Goal: Task Accomplishment & Management: Use online tool/utility

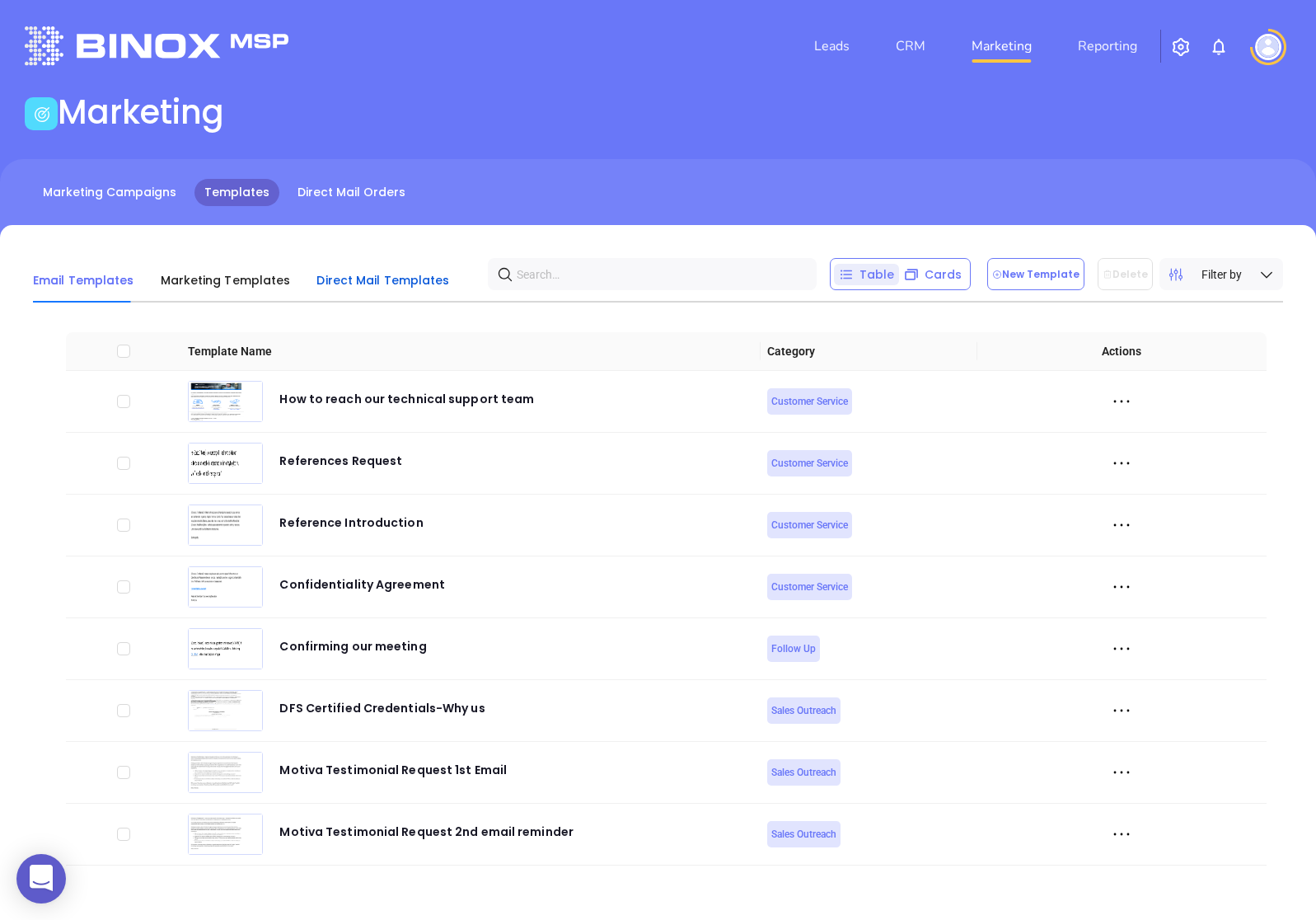
click at [392, 288] on div "Direct Mail Templates" at bounding box center [382, 279] width 132 height 20
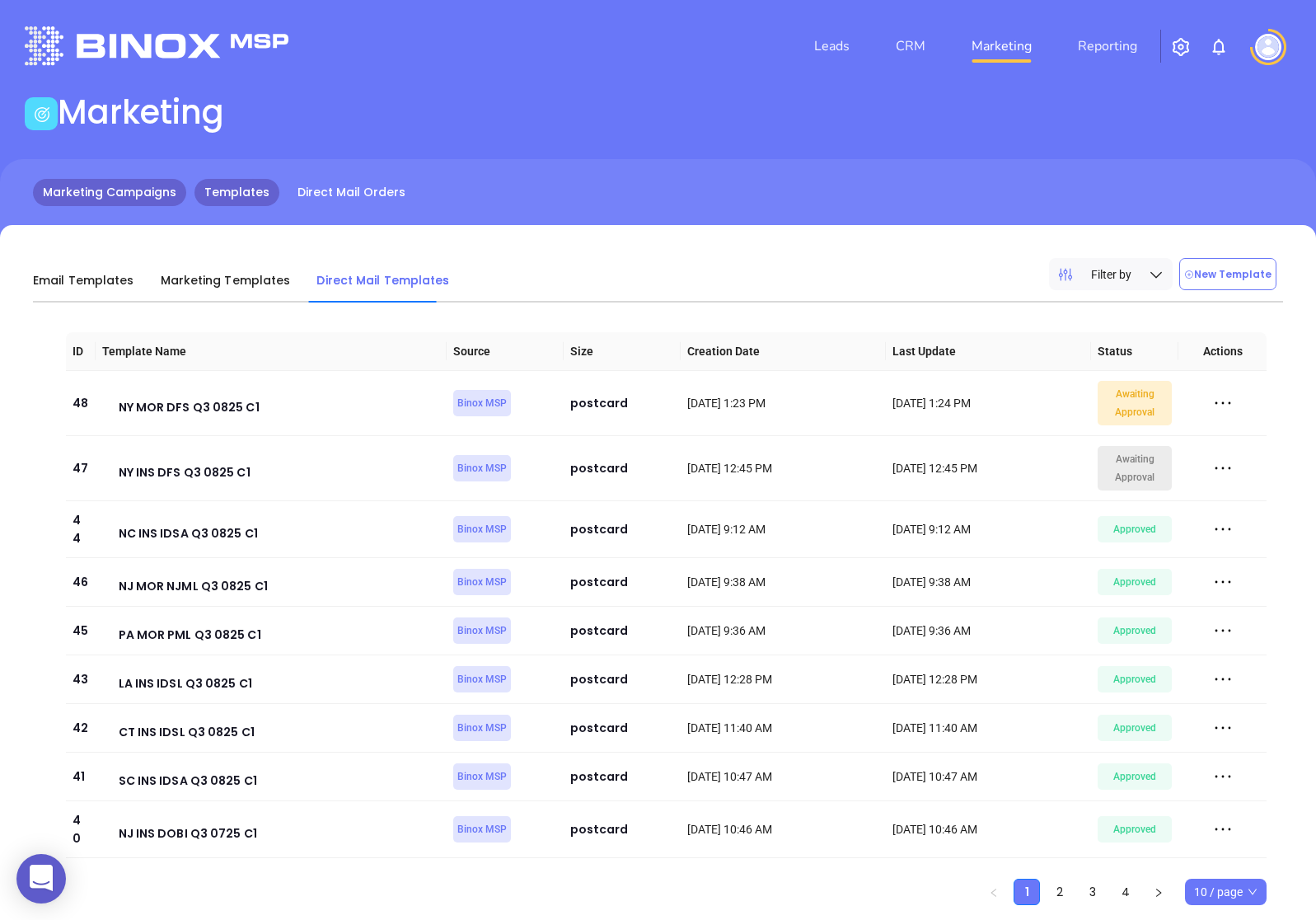
click at [150, 190] on link "Marketing Campaigns" at bounding box center [109, 192] width 153 height 27
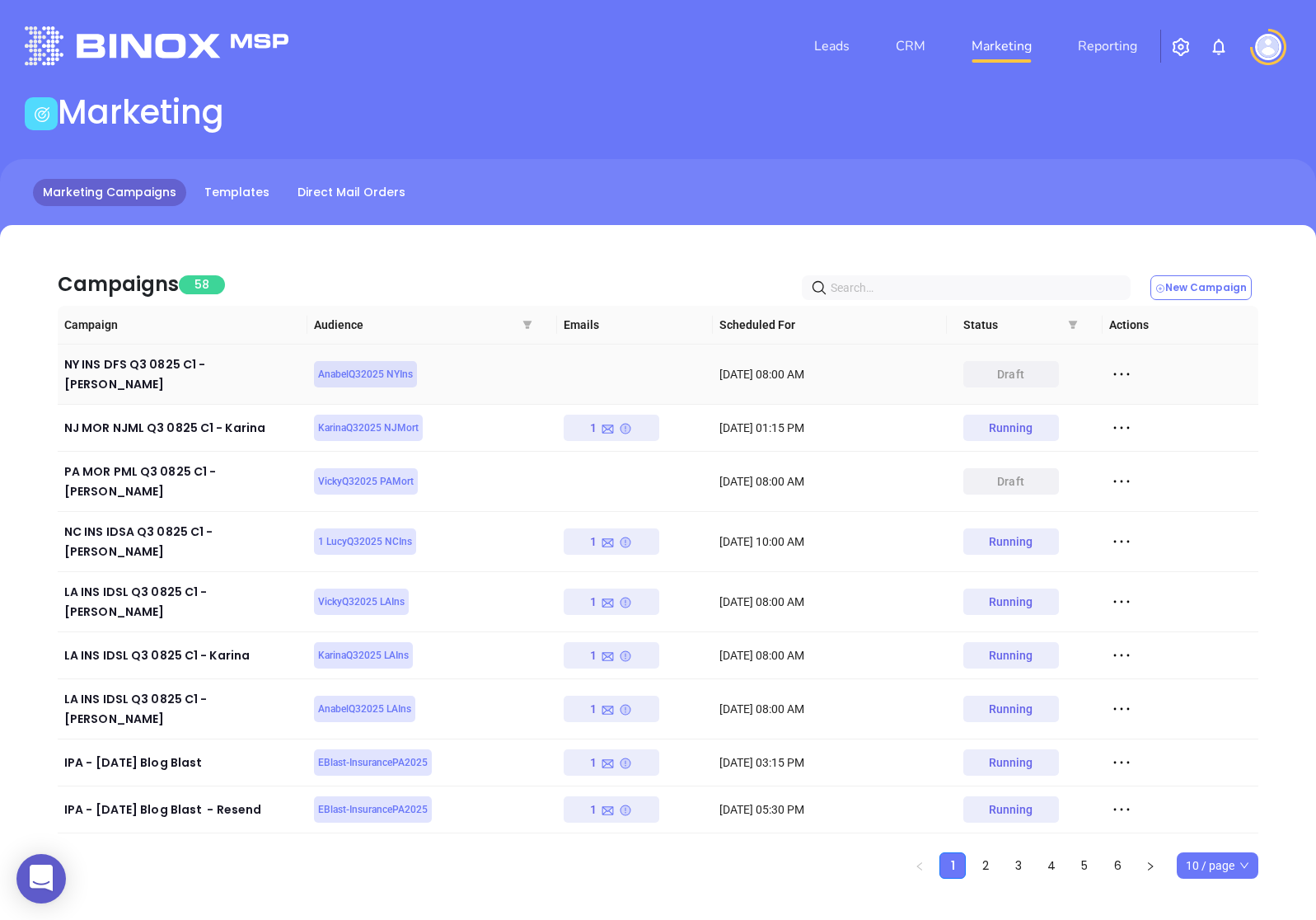
click at [1126, 362] on icon at bounding box center [1121, 374] width 25 height 25
click at [1151, 395] on div "Edit" at bounding box center [1196, 396] width 149 height 18
click at [249, 197] on link "Templates" at bounding box center [237, 192] width 85 height 27
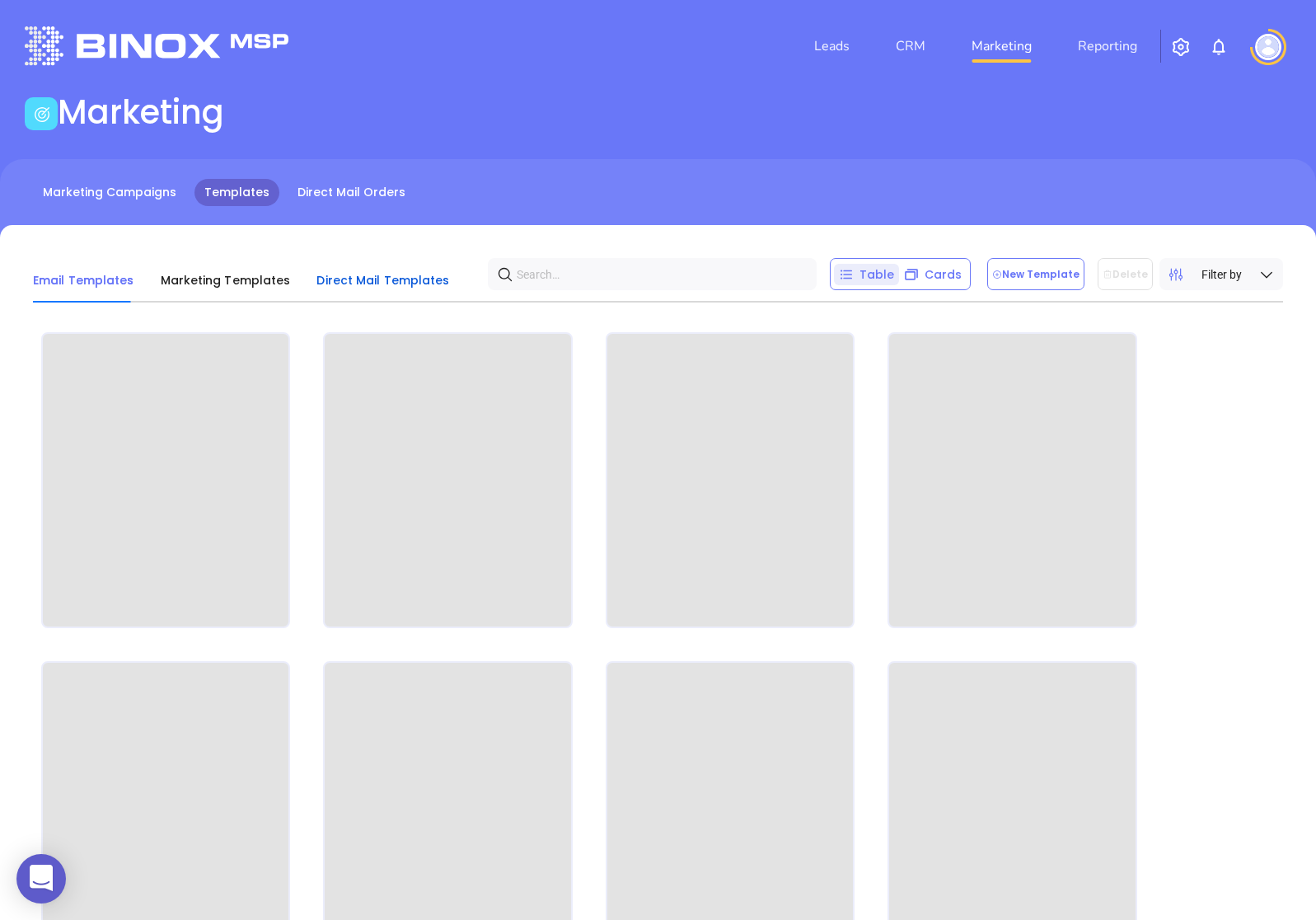
click at [406, 275] on span "Direct Mail Templates" at bounding box center [382, 279] width 132 height 16
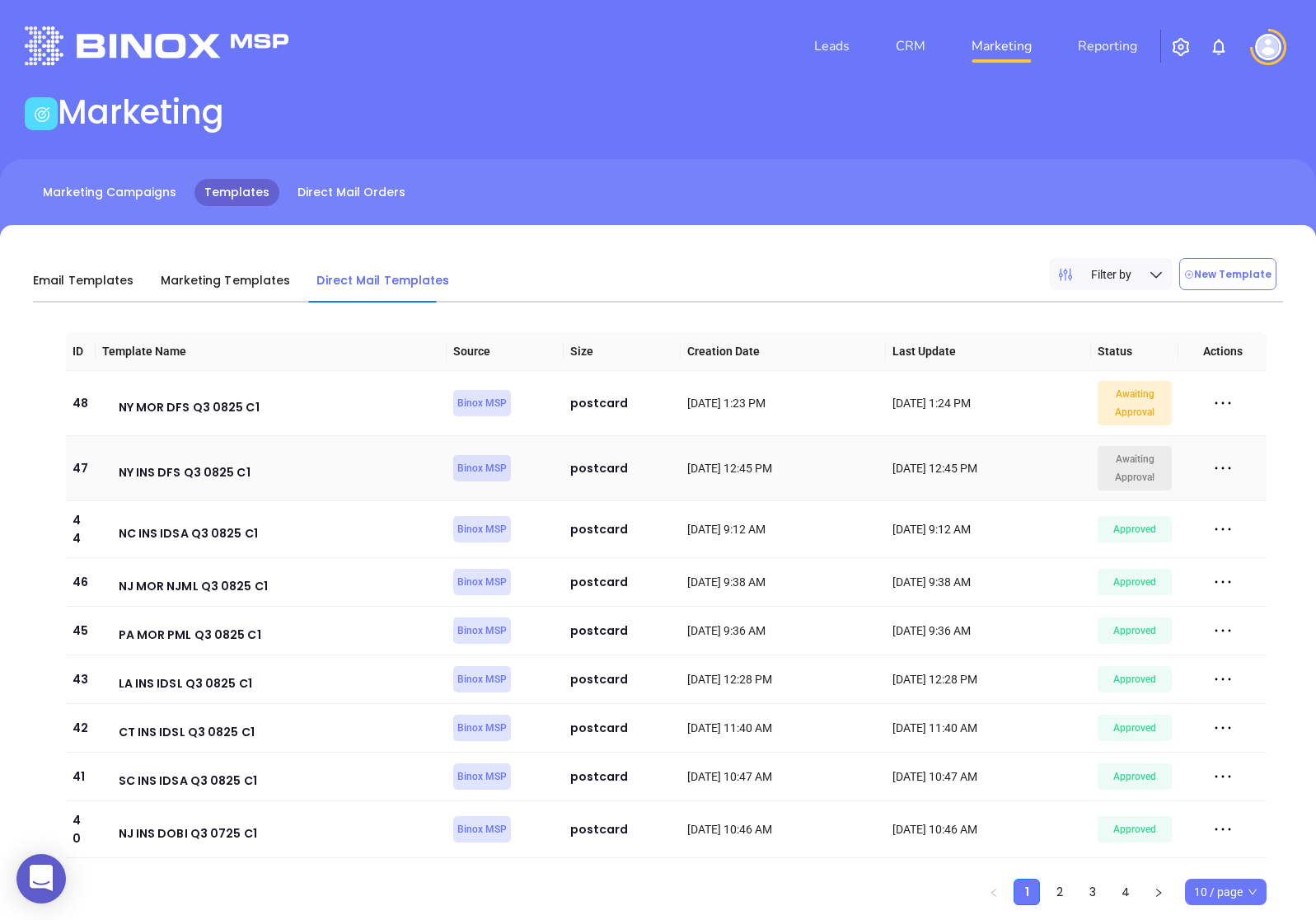
click at [1219, 461] on icon at bounding box center [1222, 468] width 25 height 25
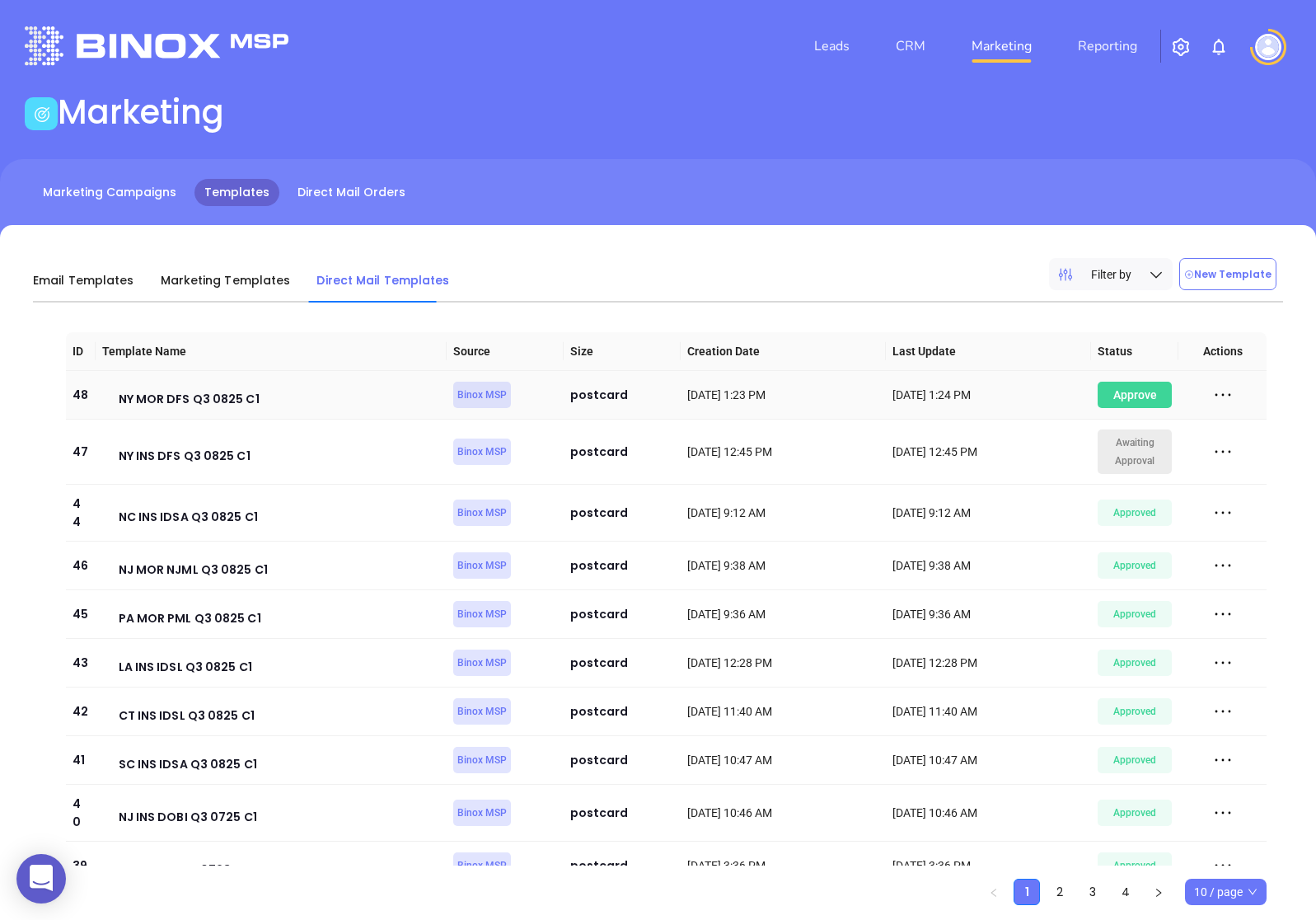
click at [1145, 394] on div "Awaiting Approval" at bounding box center [1135, 395] width 75 height 26
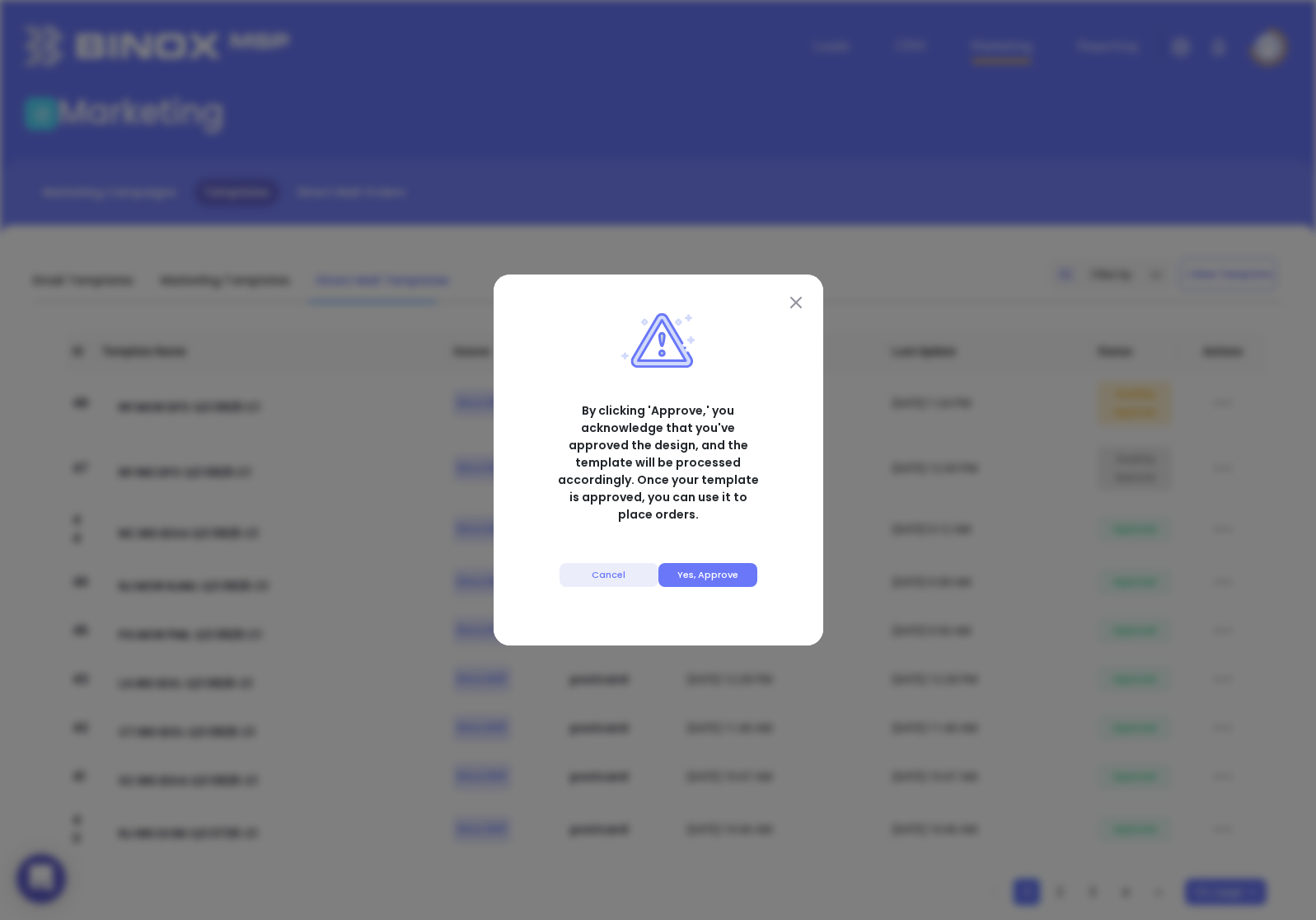
click at [687, 563] on button "Yes, Approve" at bounding box center [708, 575] width 99 height 24
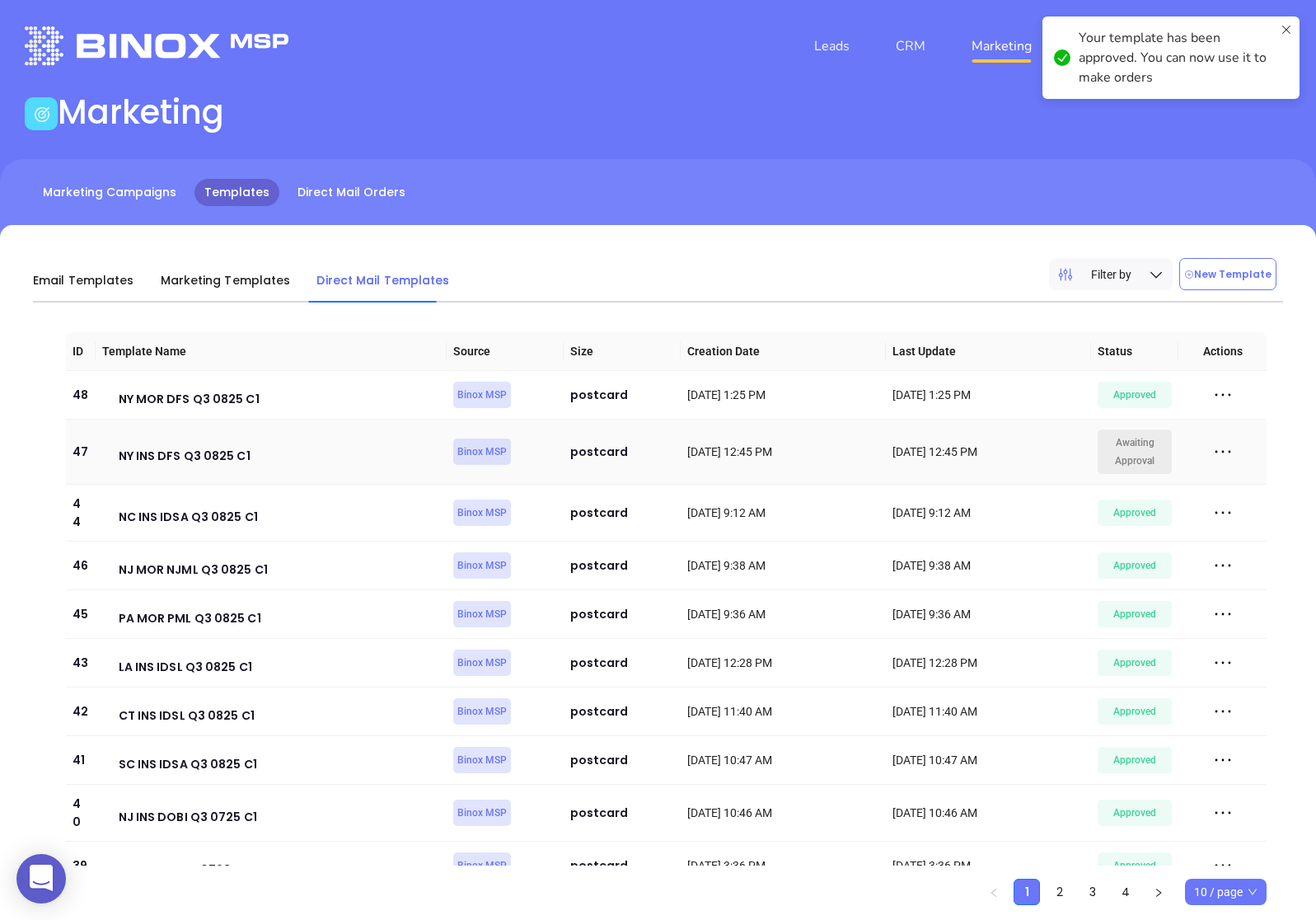
click at [1149, 448] on span "Awaiting Approval" at bounding box center [1135, 451] width 67 height 36
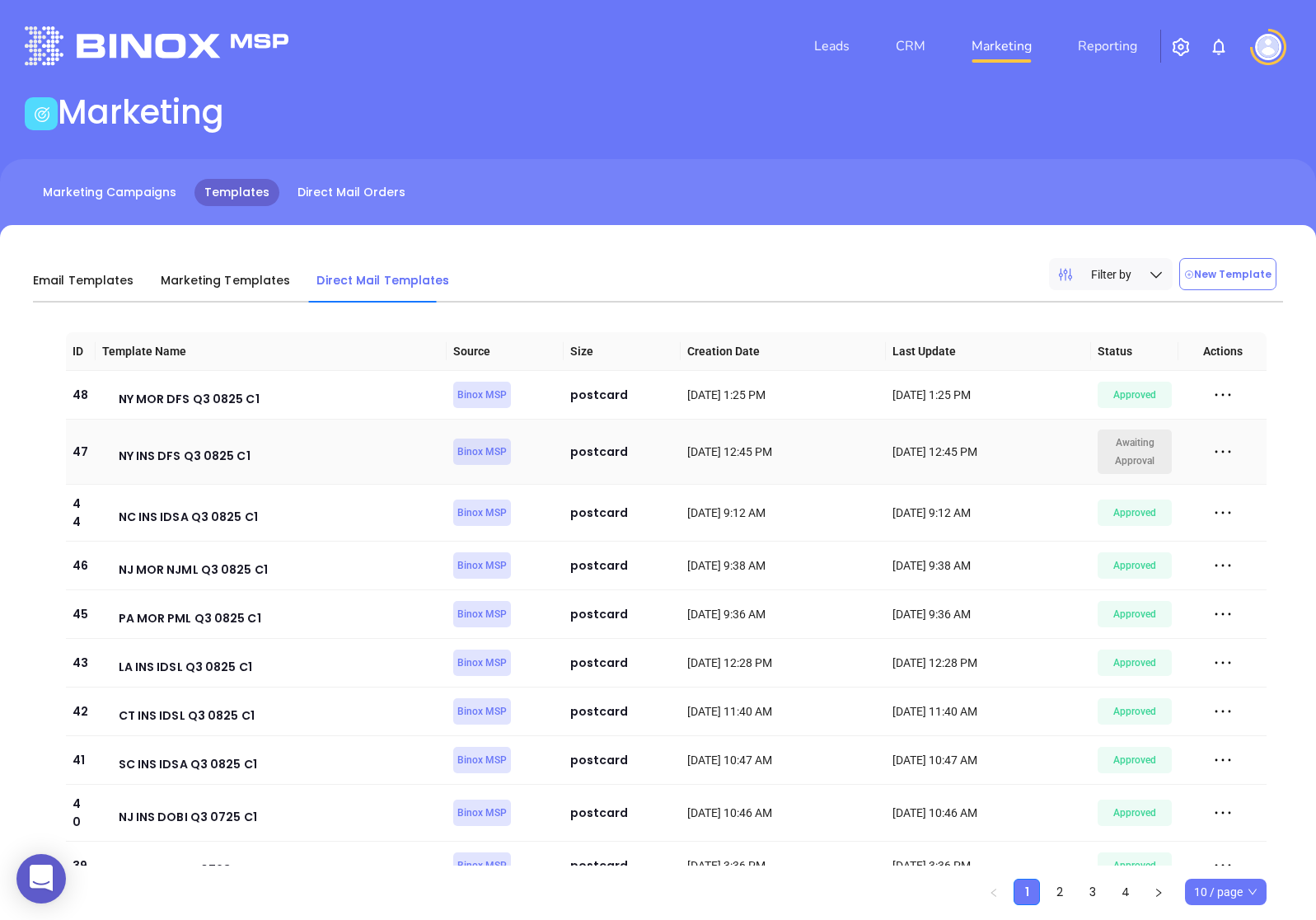
click at [1220, 450] on icon at bounding box center [1222, 451] width 25 height 25
click at [1141, 479] on div "Generate Proof" at bounding box center [1147, 481] width 149 height 18
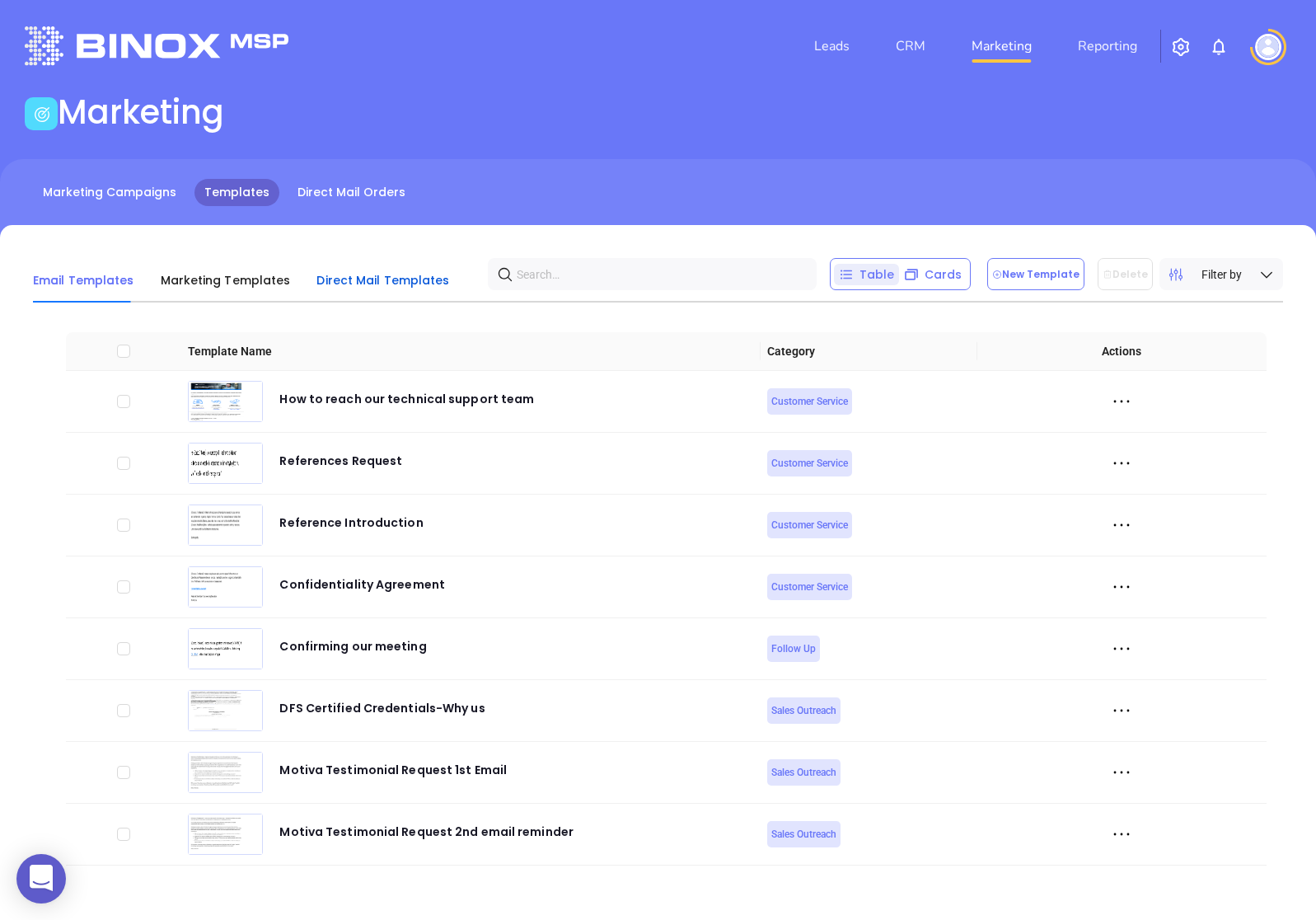
click at [357, 281] on span "Direct Mail Templates" at bounding box center [382, 279] width 132 height 16
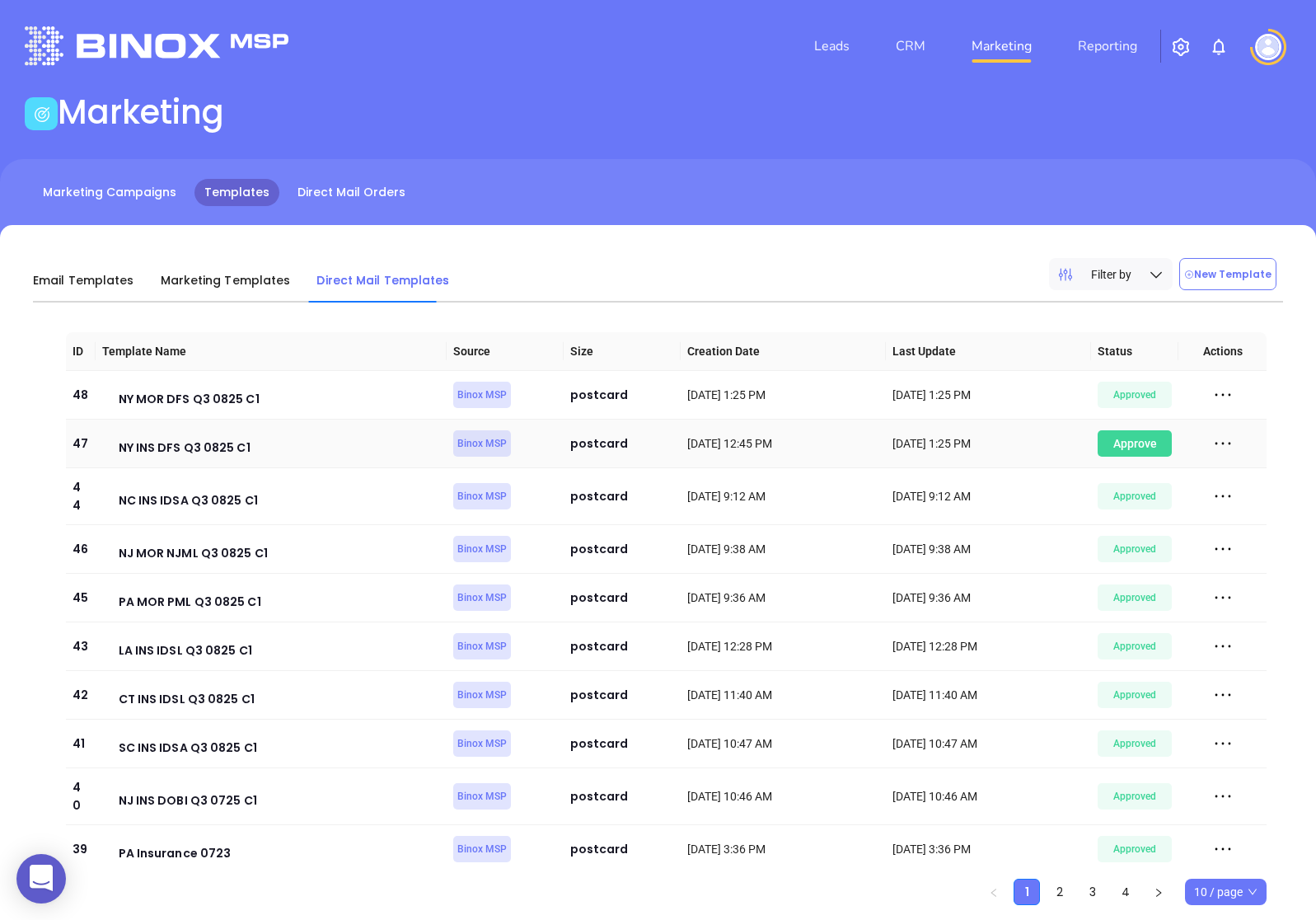
click at [1135, 454] on div "Awaiting Approval" at bounding box center [1135, 443] width 75 height 26
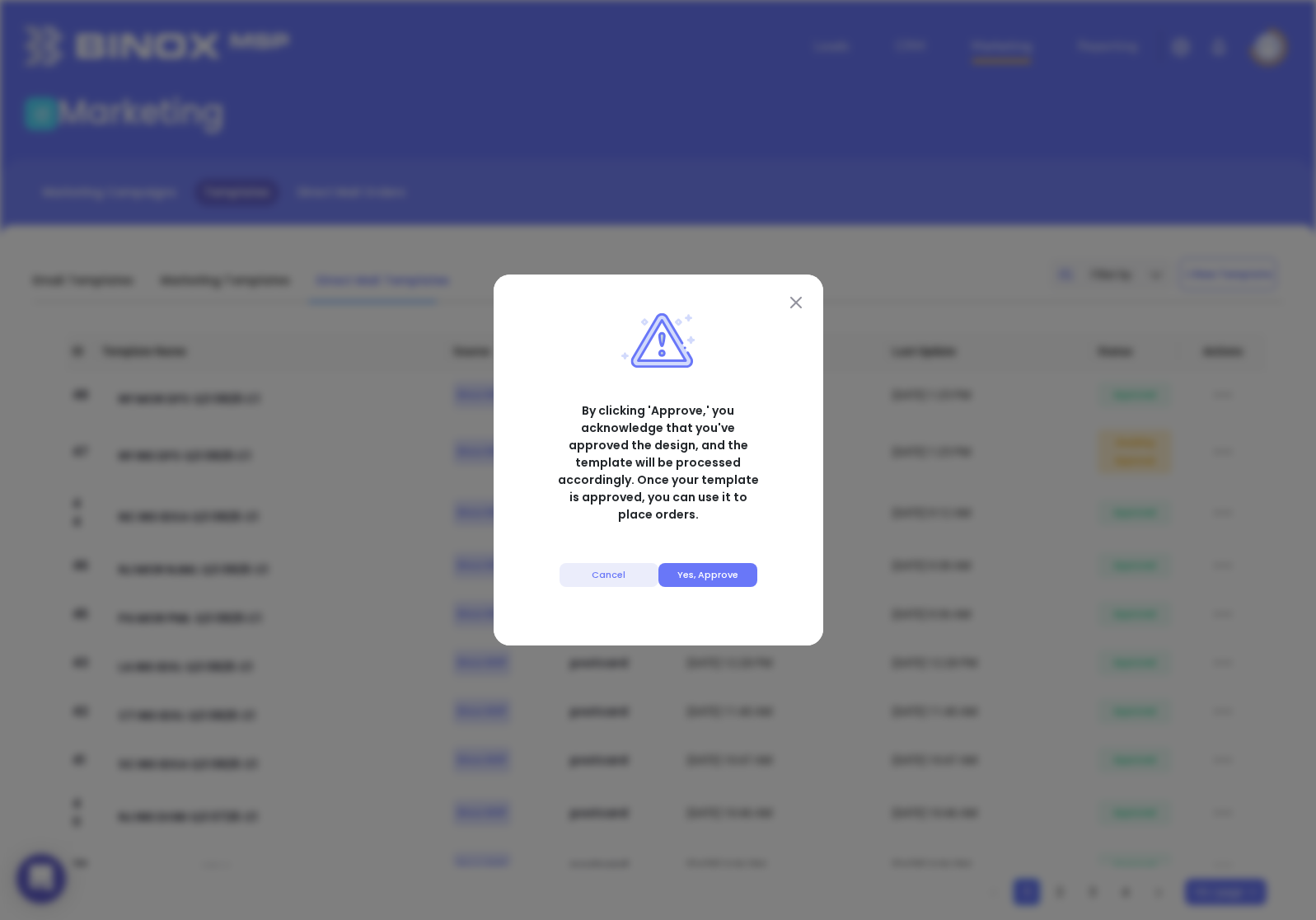
click at [747, 553] on div "Cancel Yes, Approve" at bounding box center [658, 580] width 260 height 61
click at [727, 563] on button "Yes, Approve" at bounding box center [708, 575] width 99 height 24
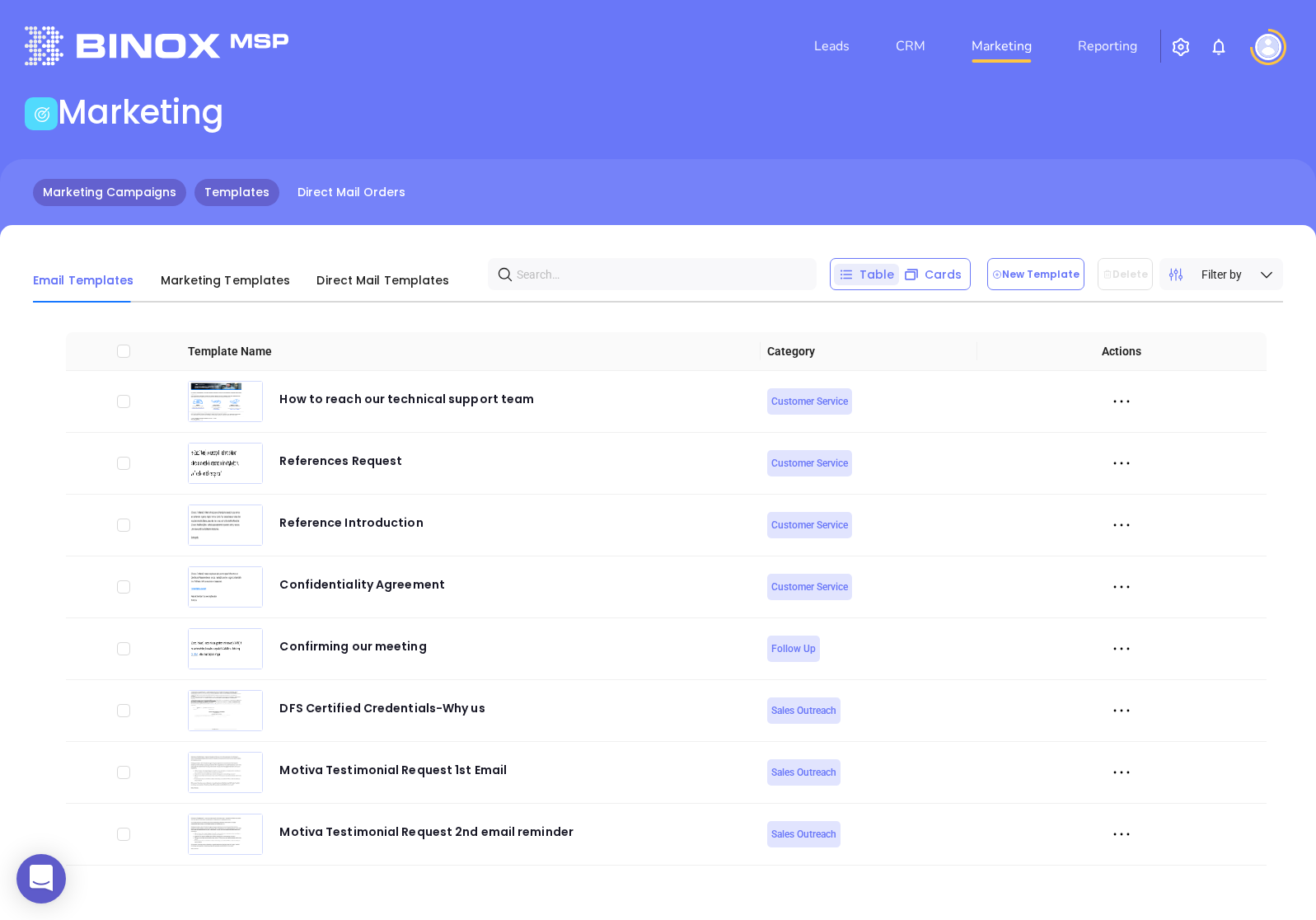
click at [103, 192] on link "Marketing Campaigns" at bounding box center [109, 192] width 153 height 27
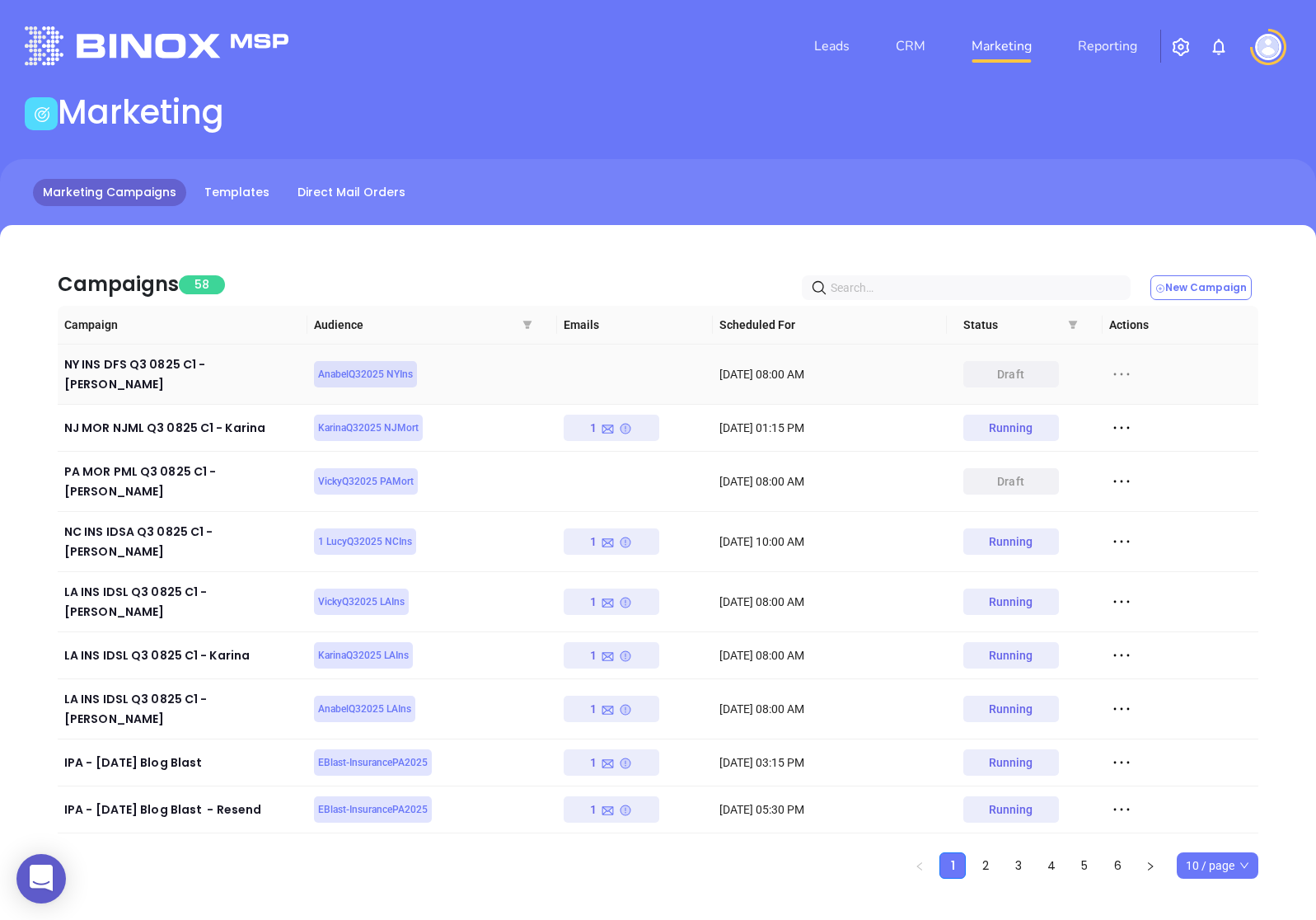
click at [1127, 373] on icon at bounding box center [1120, 374] width 15 height 3
click at [1131, 390] on div "Edit" at bounding box center [1196, 396] width 149 height 18
click at [1122, 362] on icon at bounding box center [1121, 374] width 25 height 25
click at [1145, 422] on div "Duplicate" at bounding box center [1196, 427] width 149 height 18
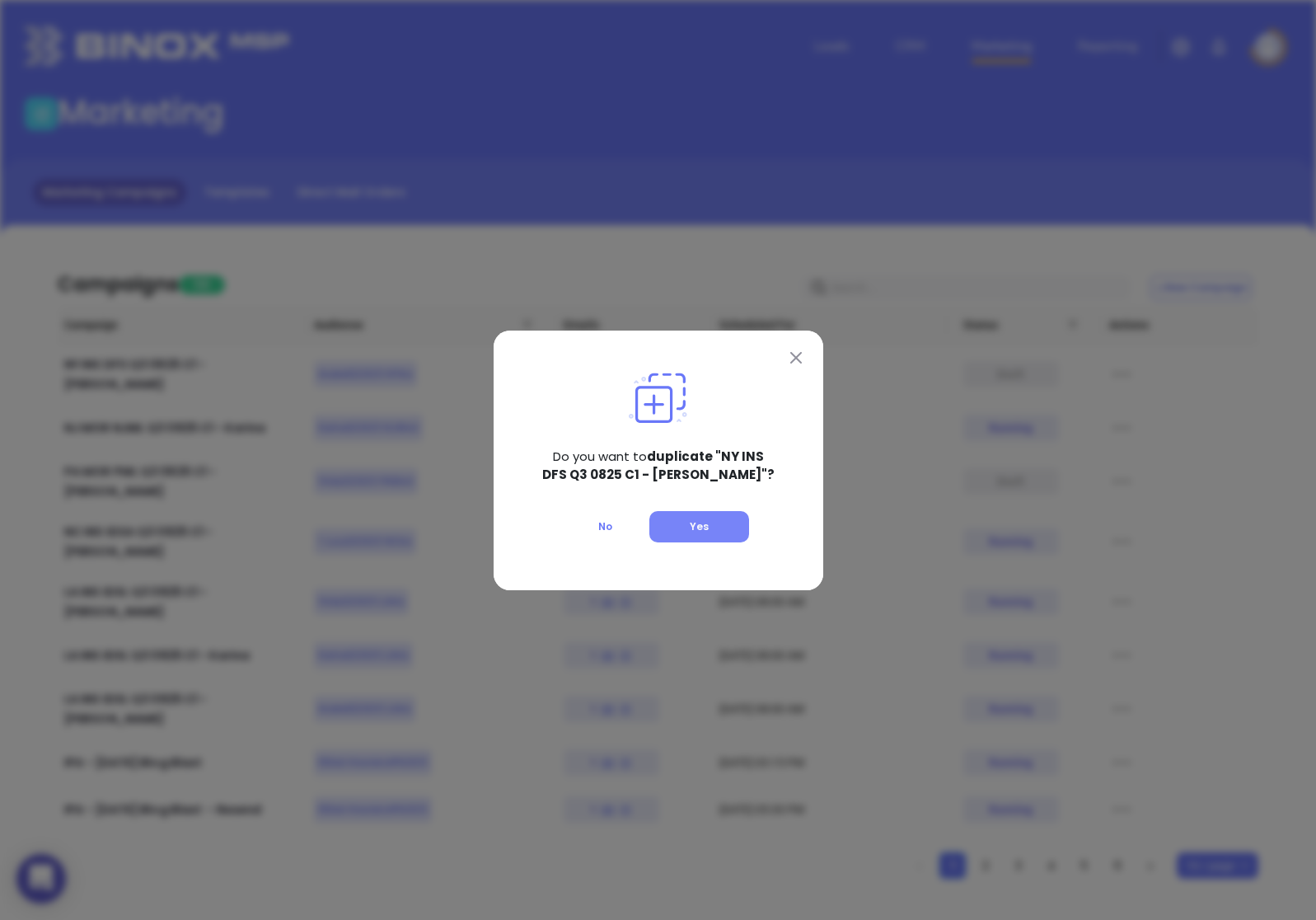
click at [691, 530] on span "Yes" at bounding box center [699, 526] width 19 height 14
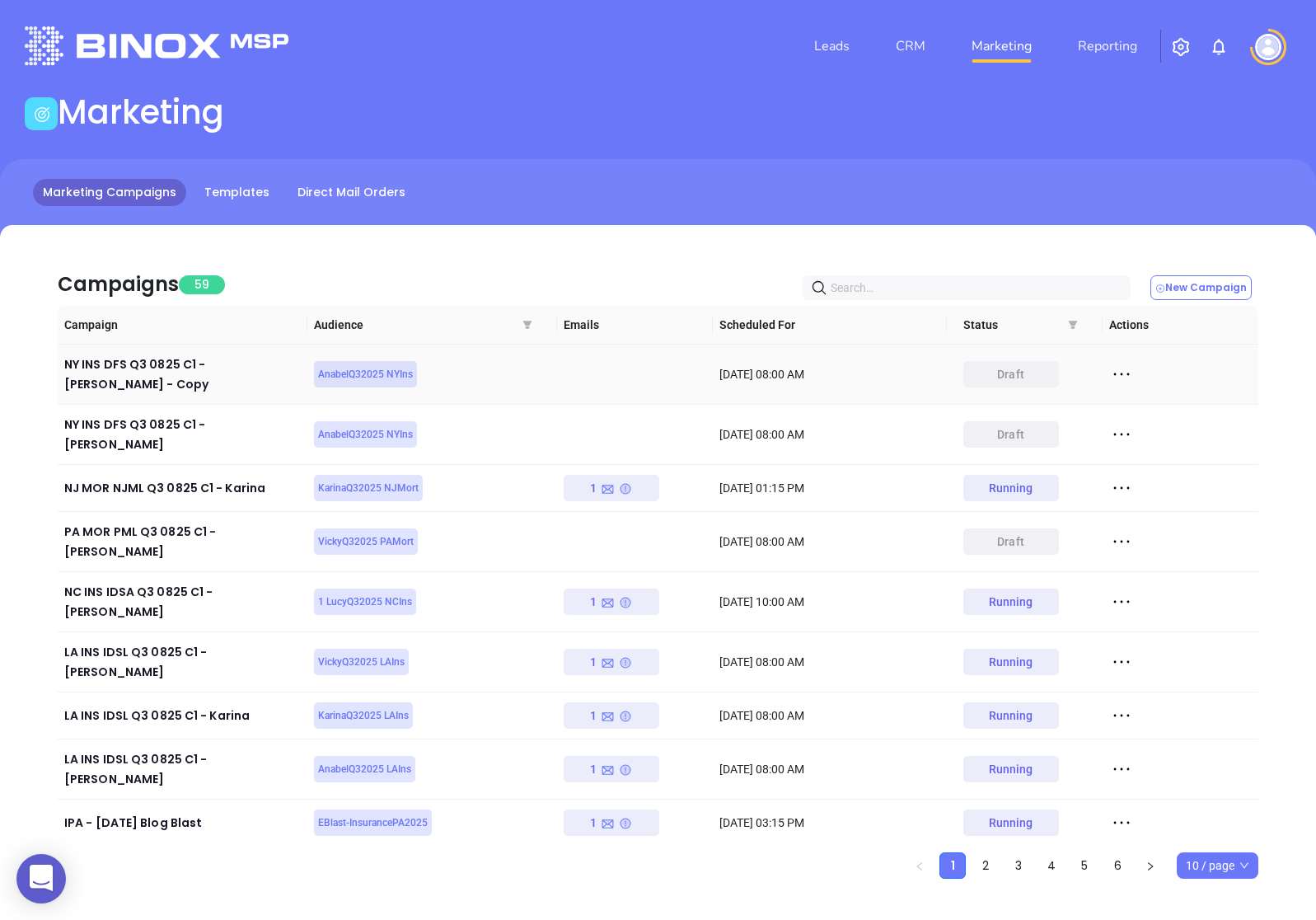
click at [1126, 372] on icon at bounding box center [1121, 374] width 25 height 25
click at [1135, 402] on div "Edit" at bounding box center [1196, 396] width 149 height 18
click at [1126, 366] on icon at bounding box center [1121, 374] width 25 height 25
click at [1140, 421] on div "Duplicate" at bounding box center [1196, 427] width 149 height 18
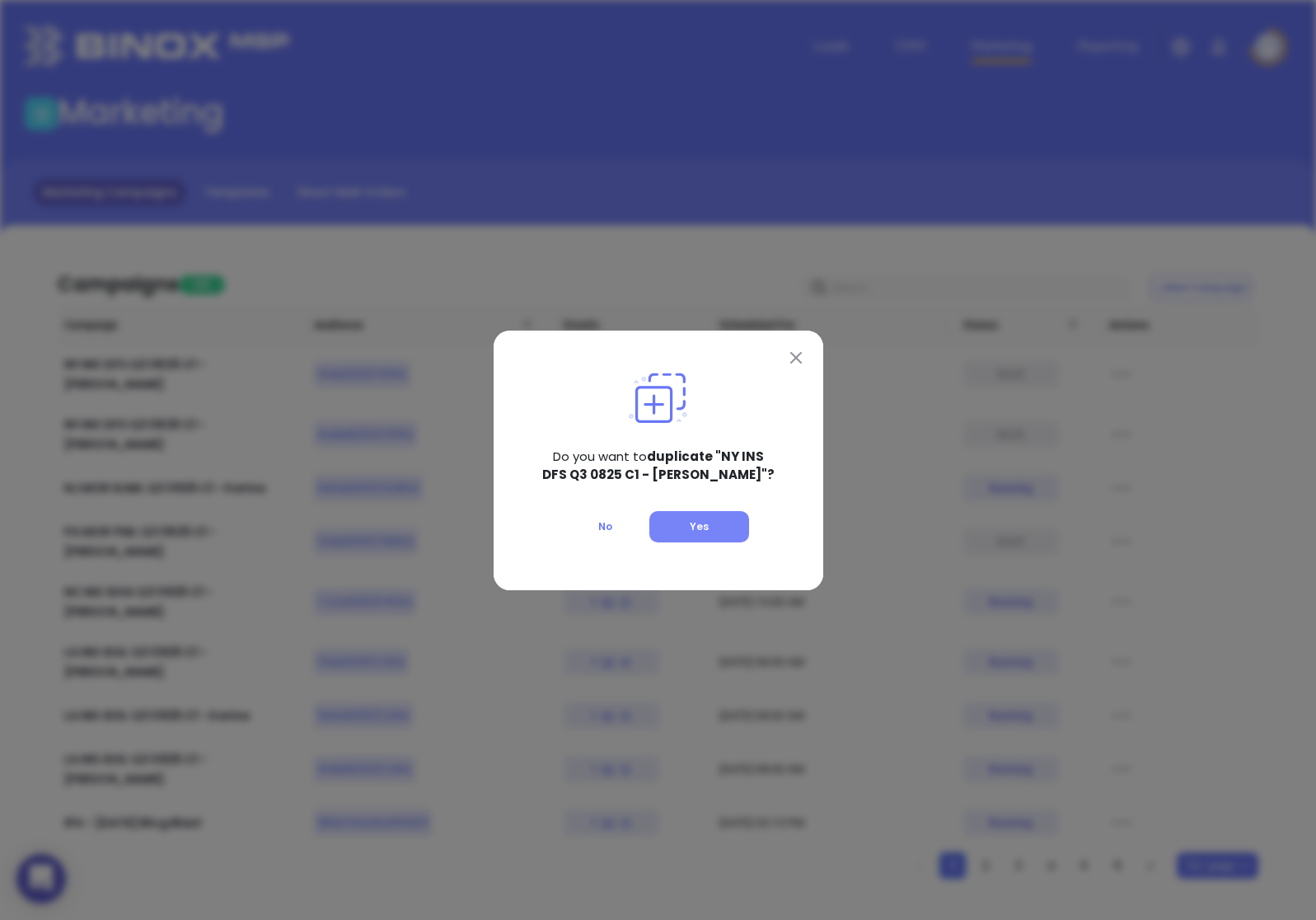
click at [717, 538] on button "Yes" at bounding box center [699, 526] width 100 height 32
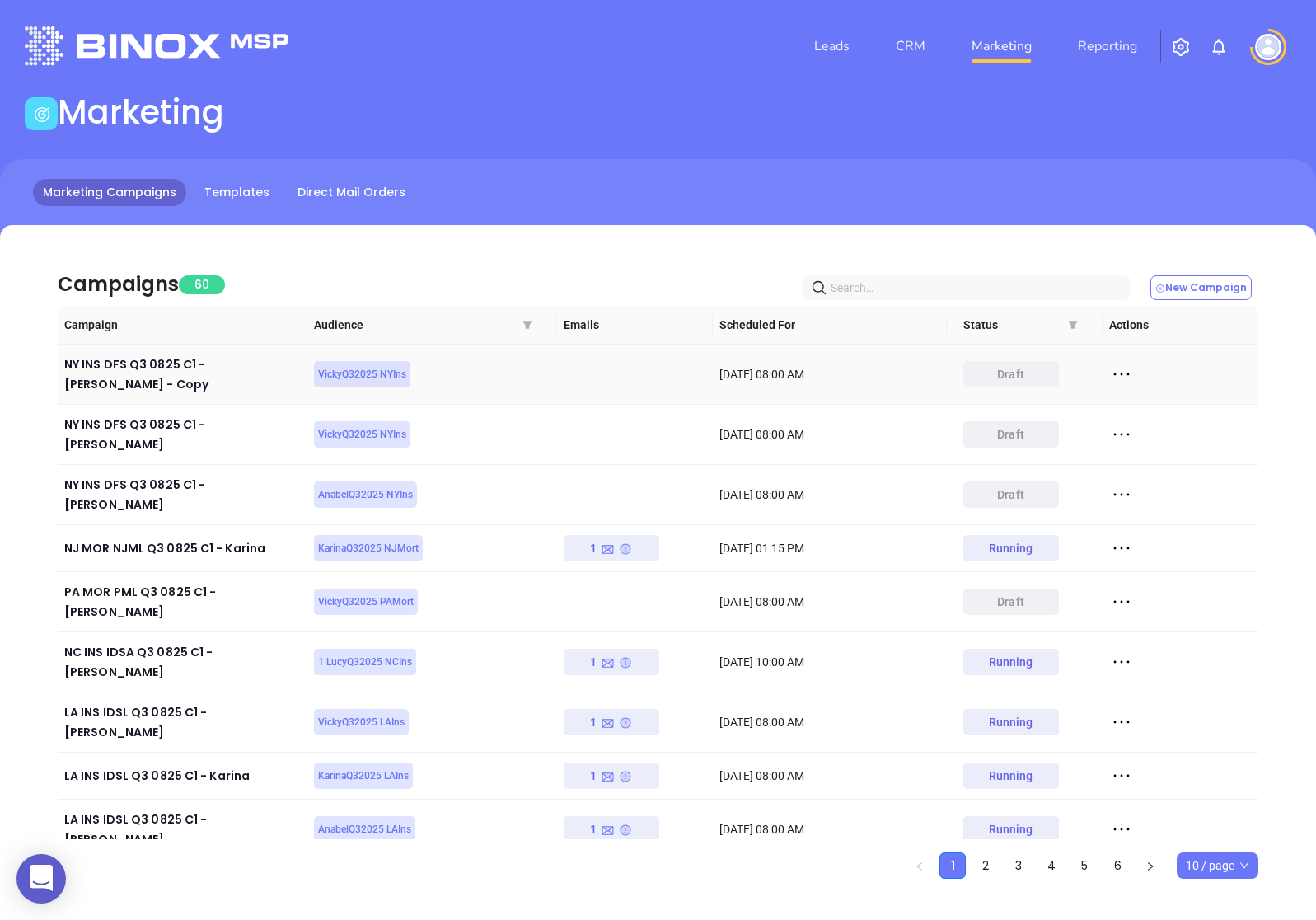
click at [1124, 371] on icon at bounding box center [1121, 374] width 25 height 25
click at [1155, 400] on div "Edit" at bounding box center [1196, 396] width 149 height 18
